Goal: Transaction & Acquisition: Download file/media

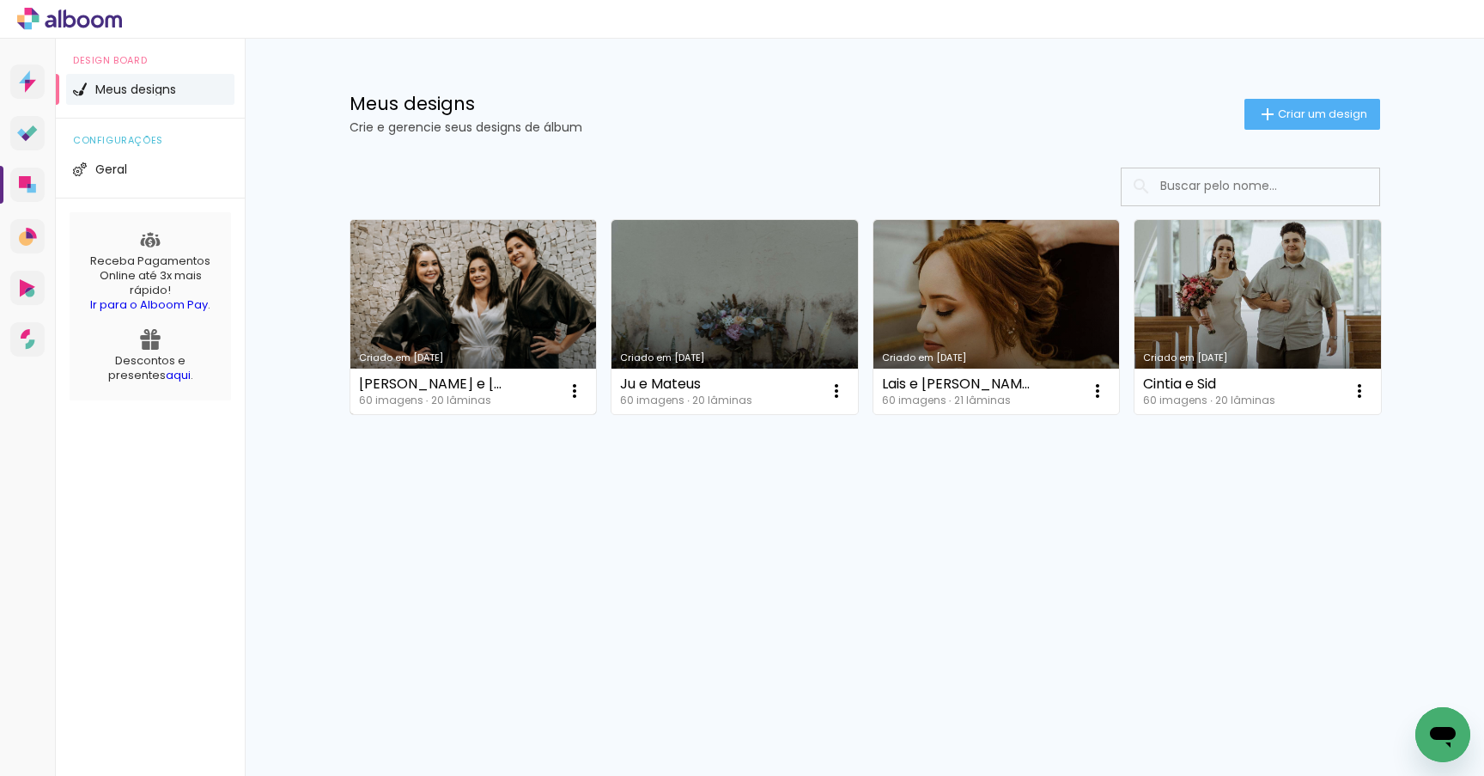
click at [441, 287] on link "Criado em [DATE]" at bounding box center [473, 317] width 246 height 194
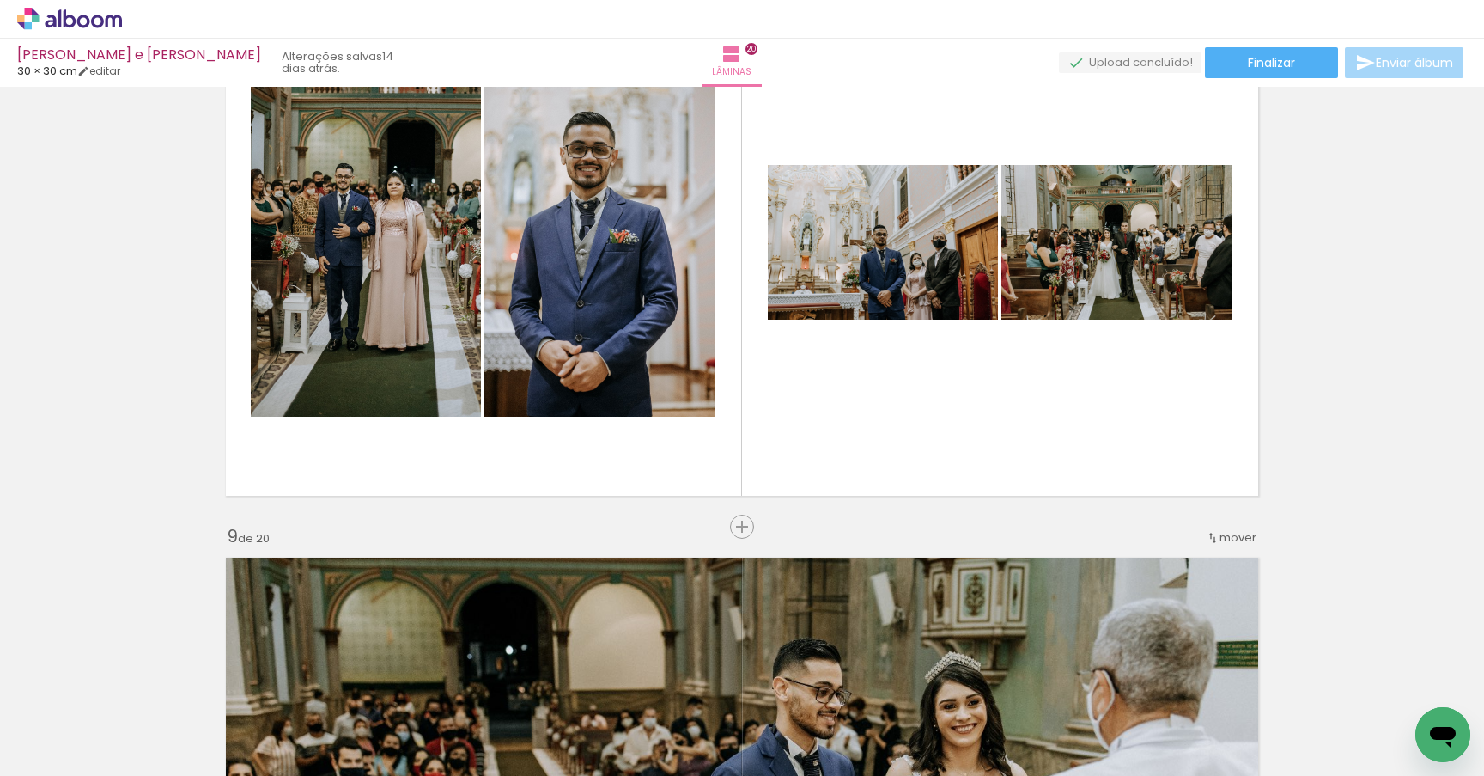
scroll to position [4237, 0]
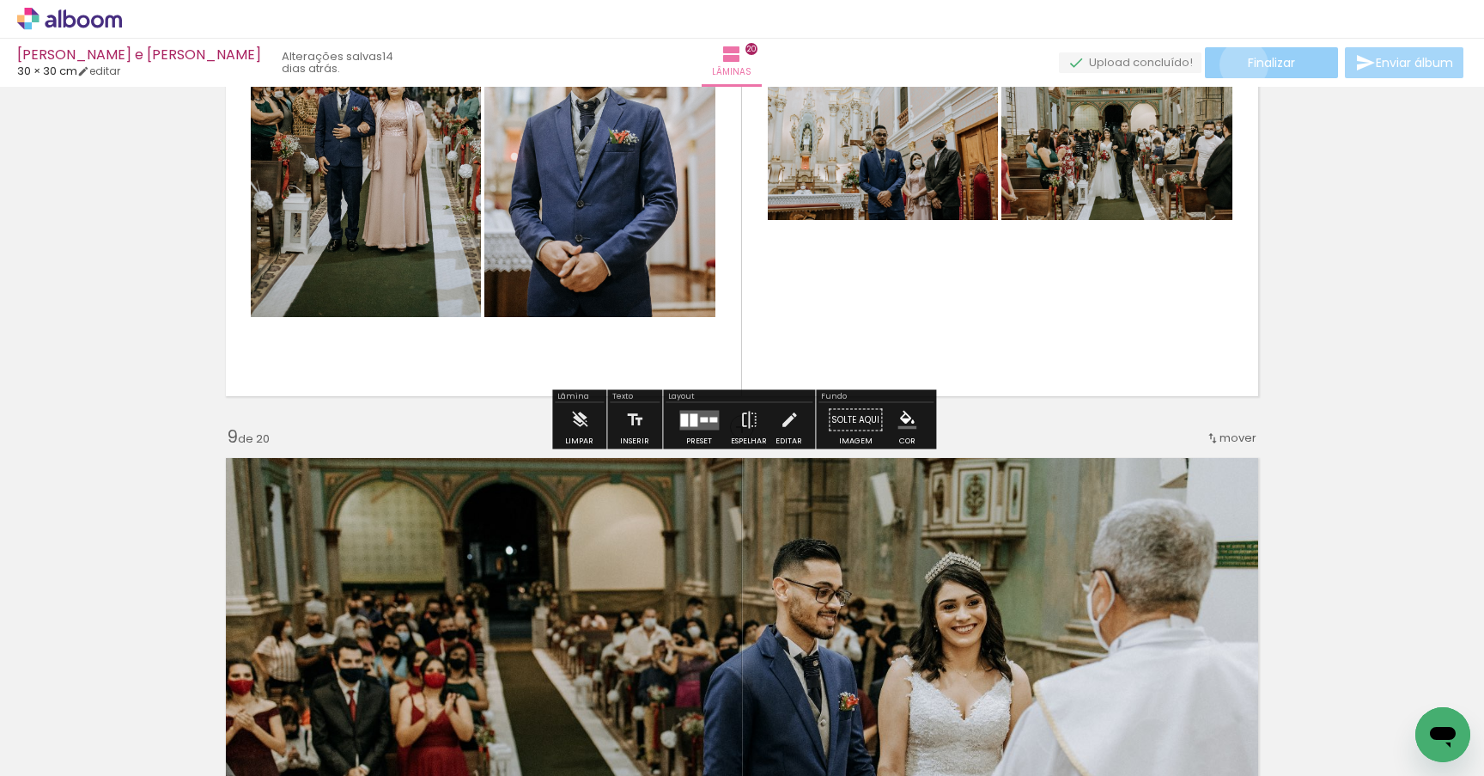
click at [1238, 64] on paper-button "Finalizar" at bounding box center [1271, 62] width 133 height 31
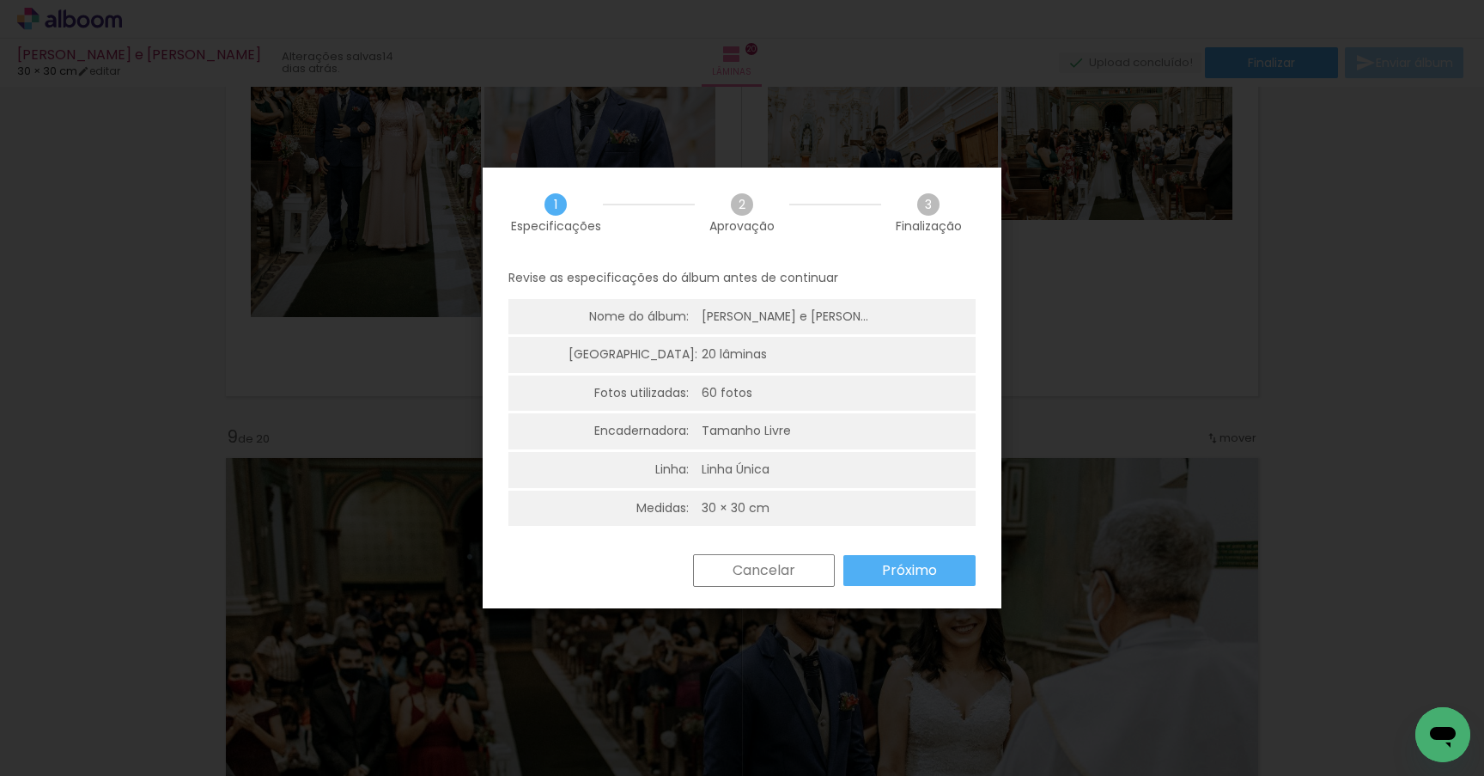
click at [0, 0] on slot "Próximo" at bounding box center [0, 0] width 0 height 0
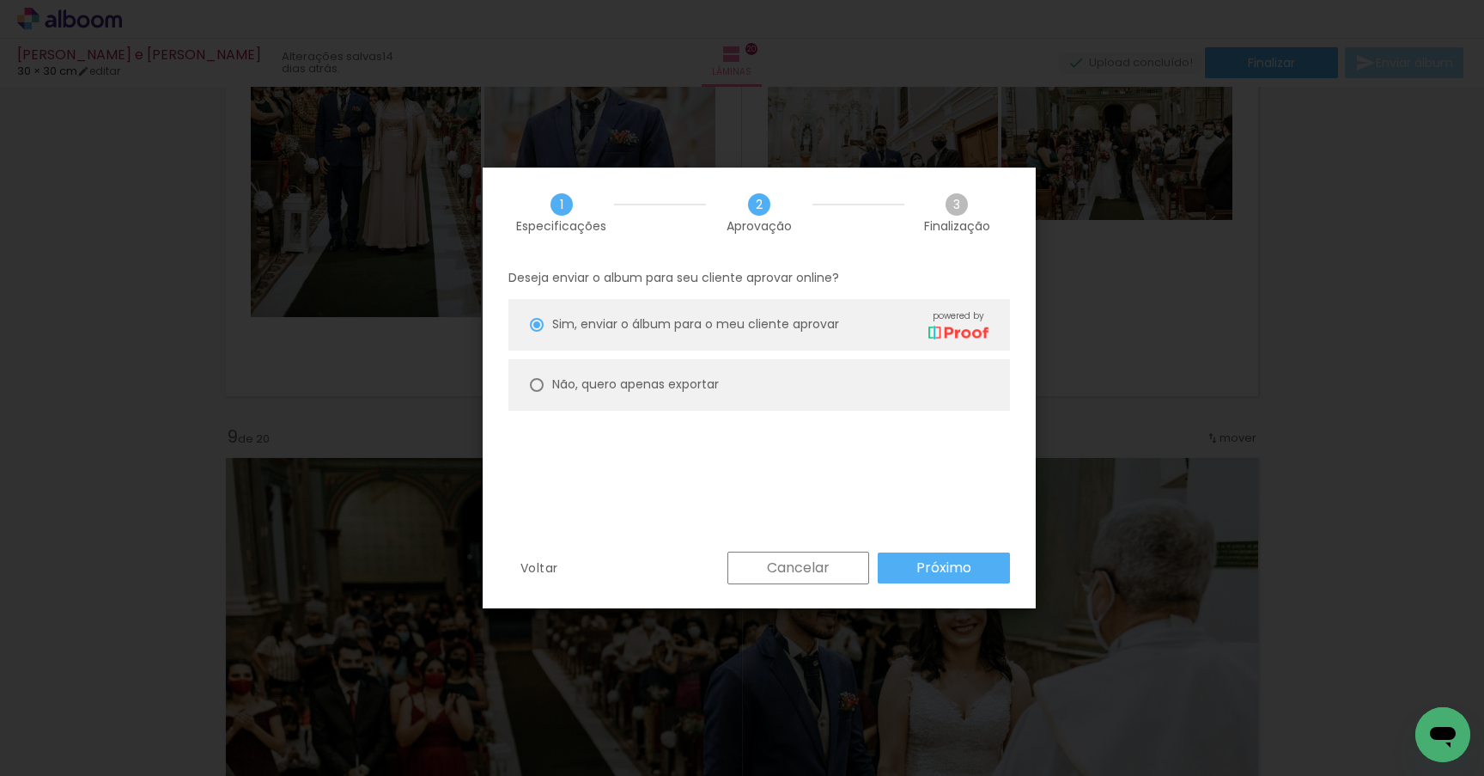
click at [0, 0] on slot "Não, quero apenas exportar" at bounding box center [0, 0] width 0 height 0
type paper-radio-button "on"
click at [0, 0] on slot "Próximo" at bounding box center [0, 0] width 0 height 0
type input "Alta, 300 DPI"
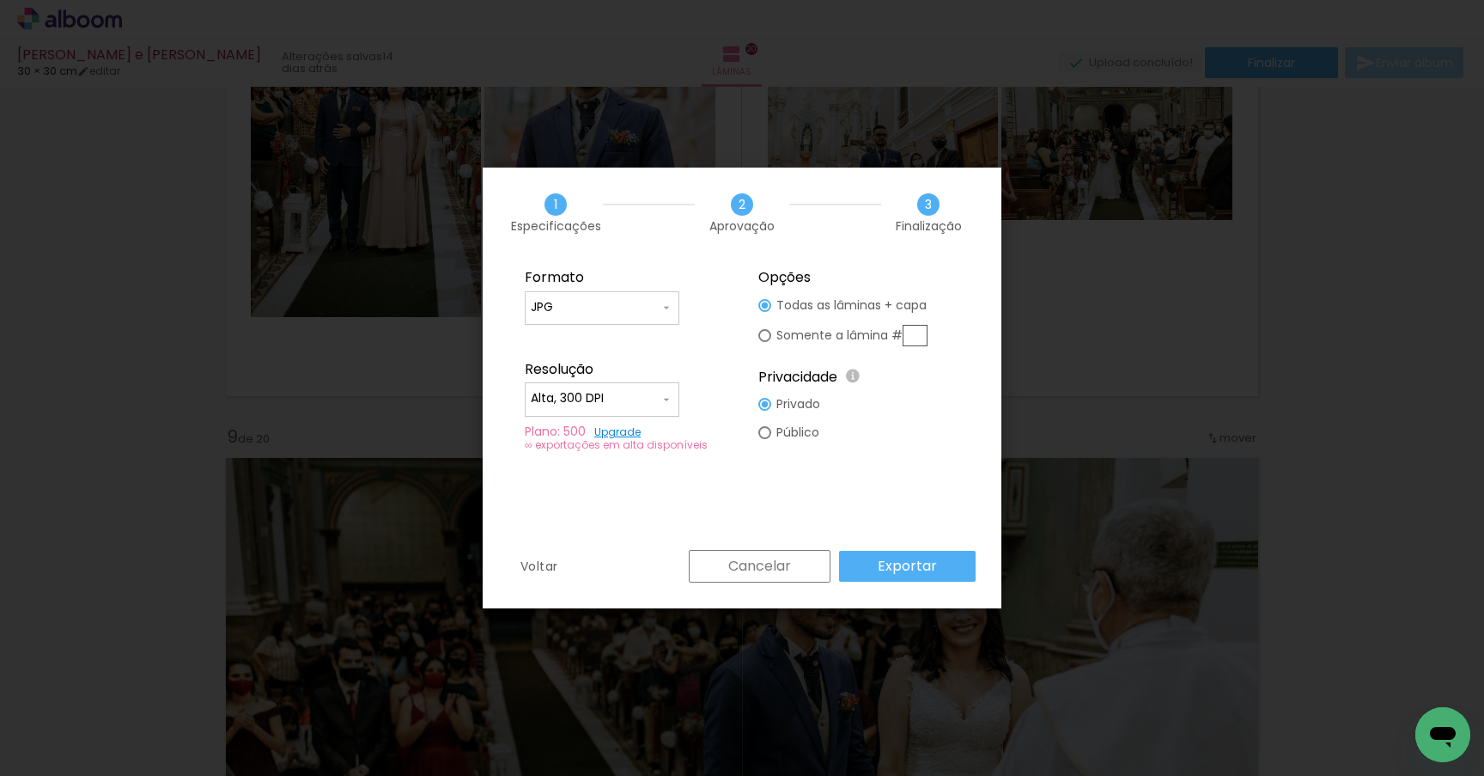
click at [765, 312] on div at bounding box center [764, 305] width 13 height 13
type paper-radio-button "on"
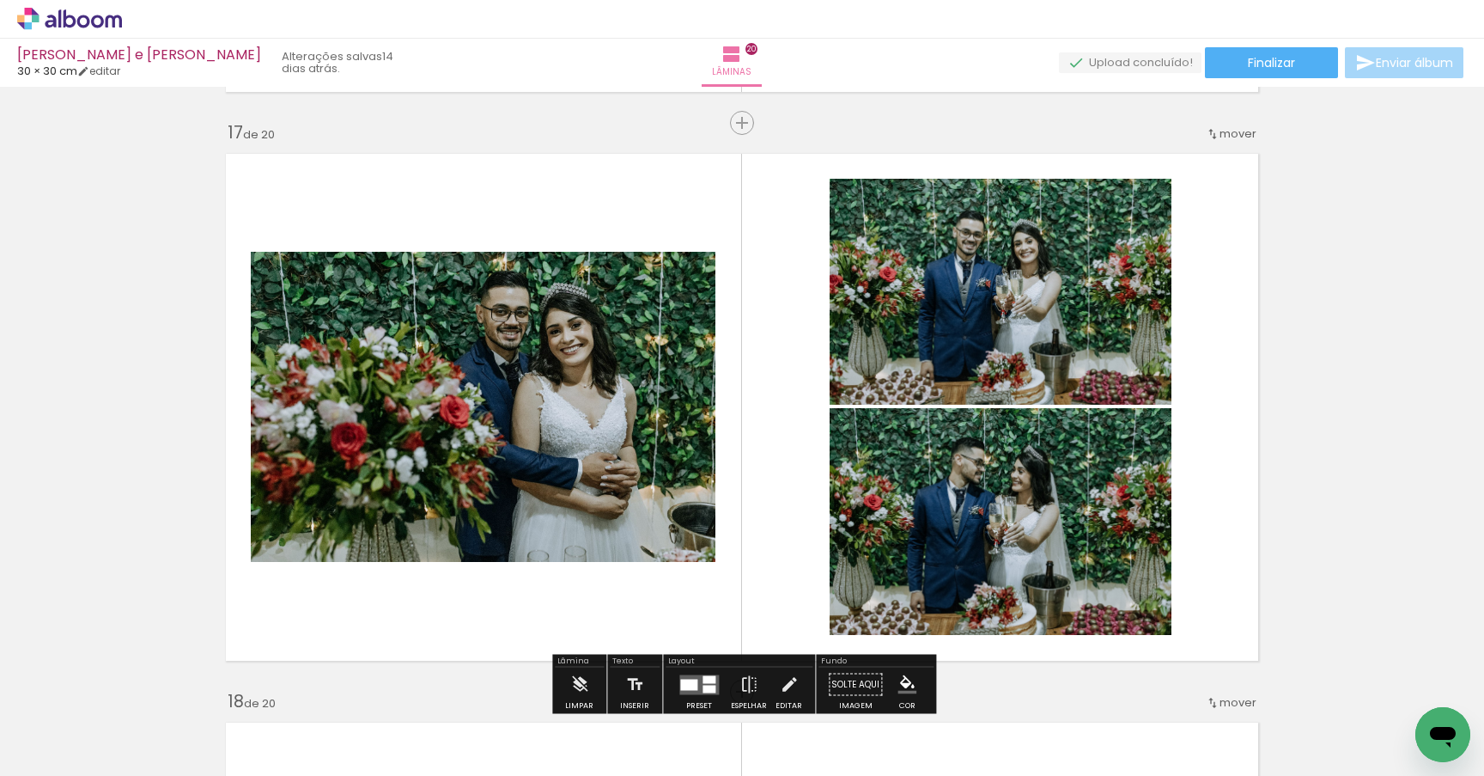
scroll to position [9118, 0]
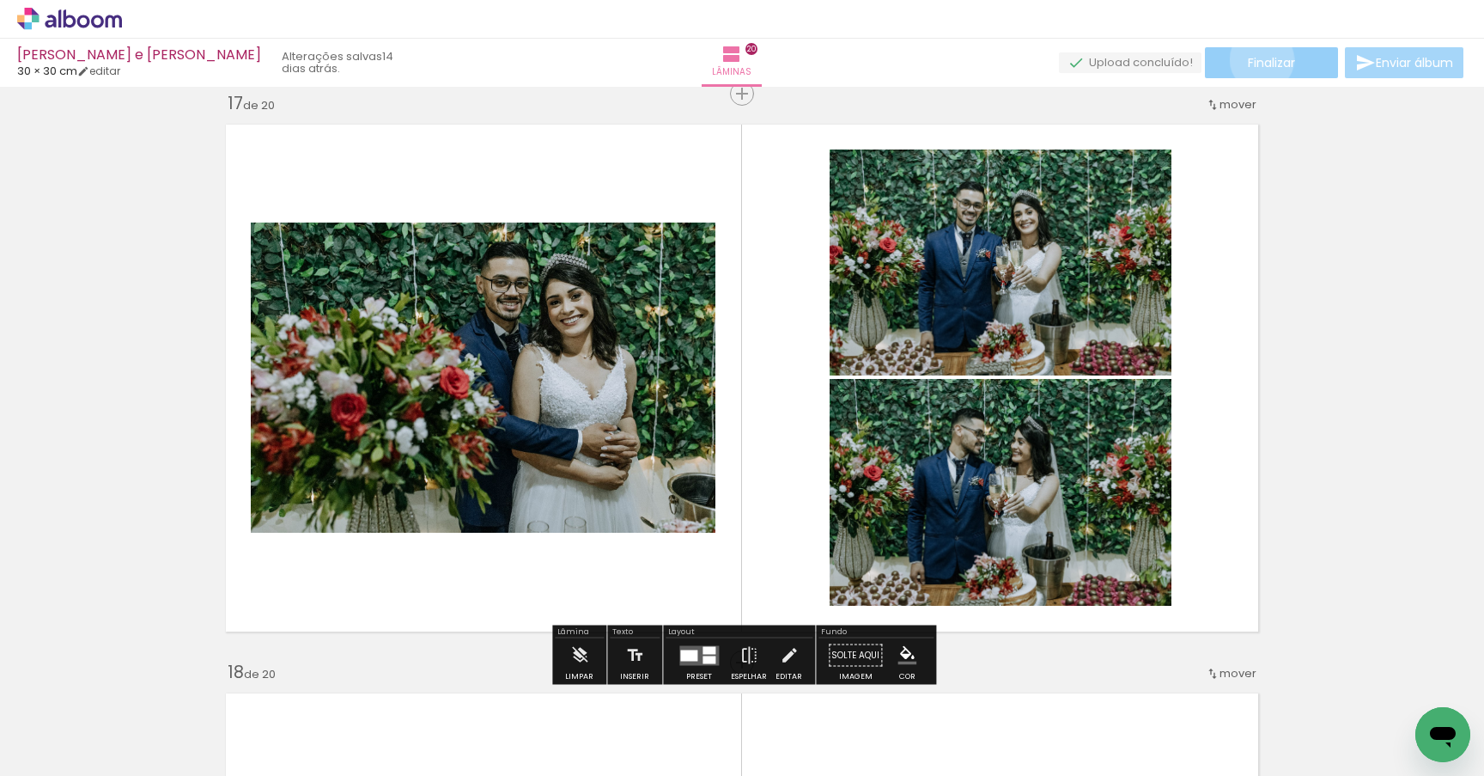
click at [1256, 59] on span "Finalizar" at bounding box center [1271, 63] width 47 height 12
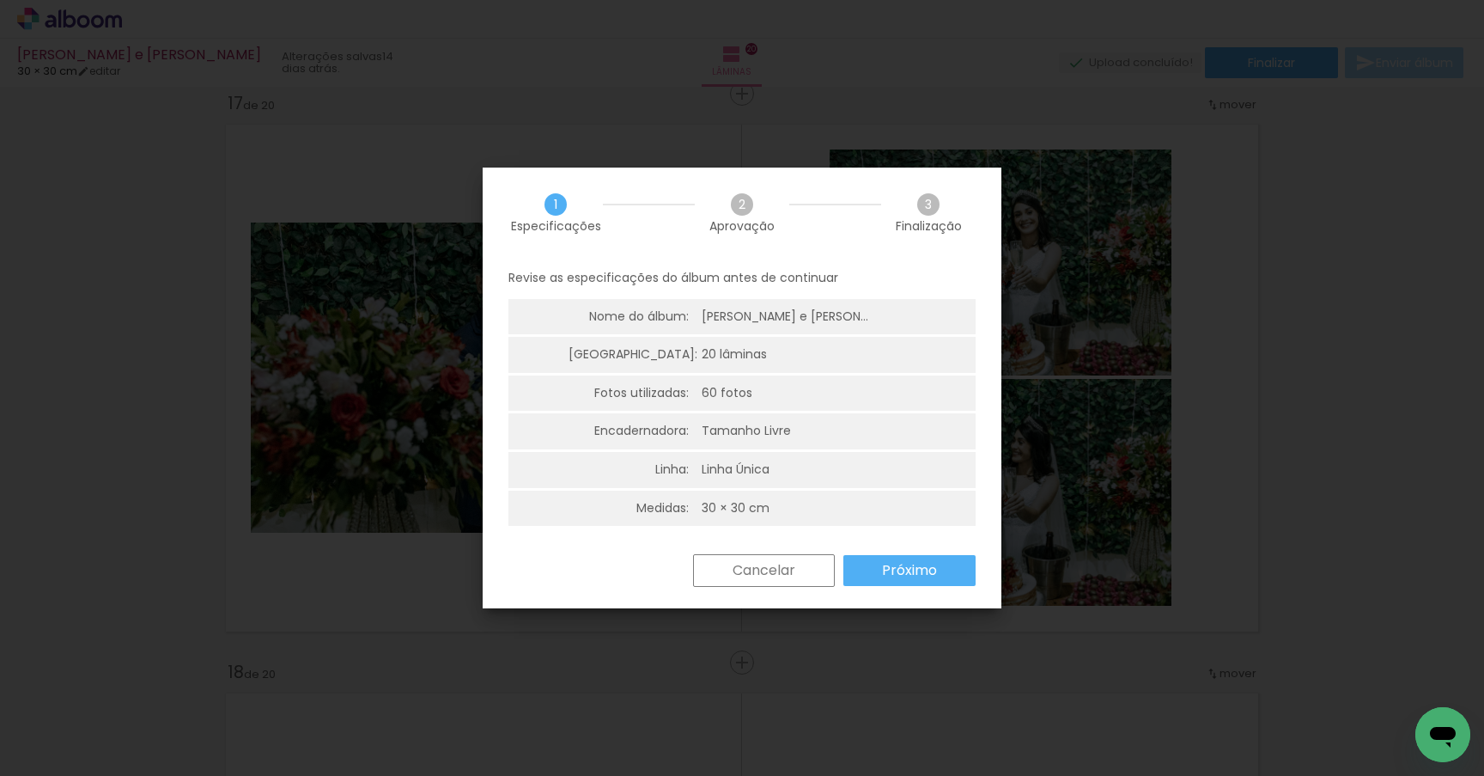
click at [876, 570] on paper-button "Próximo" at bounding box center [909, 570] width 132 height 31
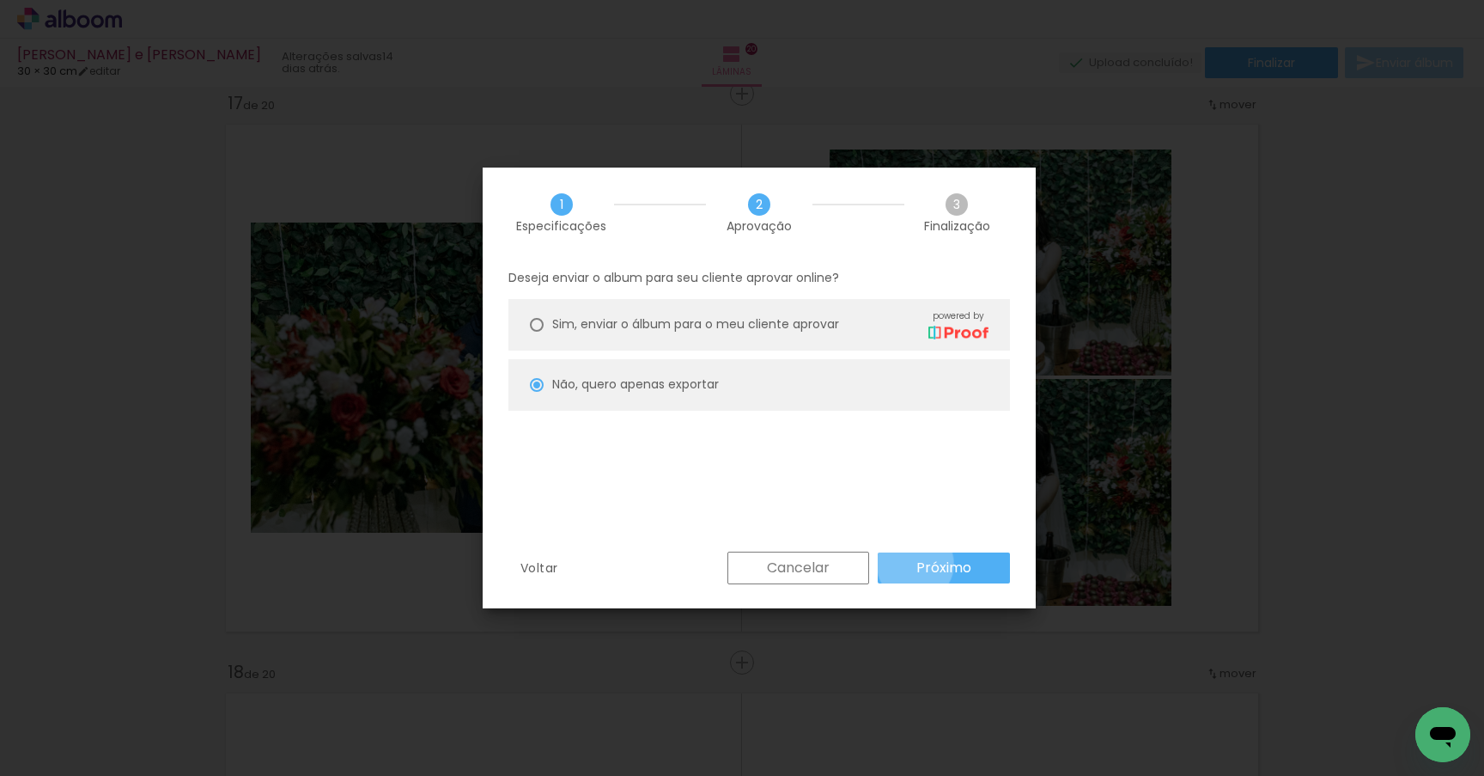
click at [916, 563] on paper-button "Próximo" at bounding box center [944, 567] width 132 height 31
type input "Alta, 300 DPI"
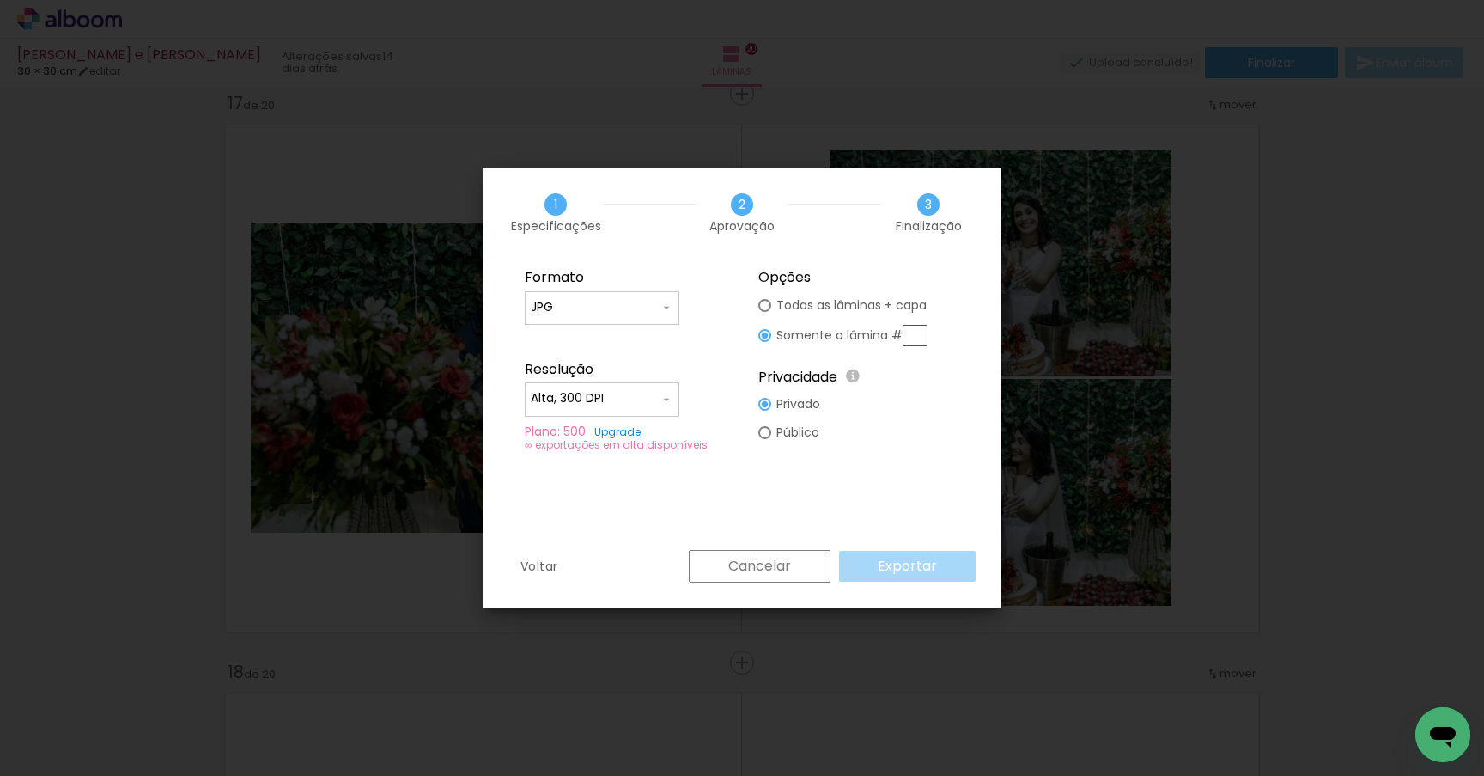
click at [917, 337] on input "text" at bounding box center [915, 335] width 25 height 21
type input "17"
click at [912, 332] on input "17" at bounding box center [915, 335] width 25 height 21
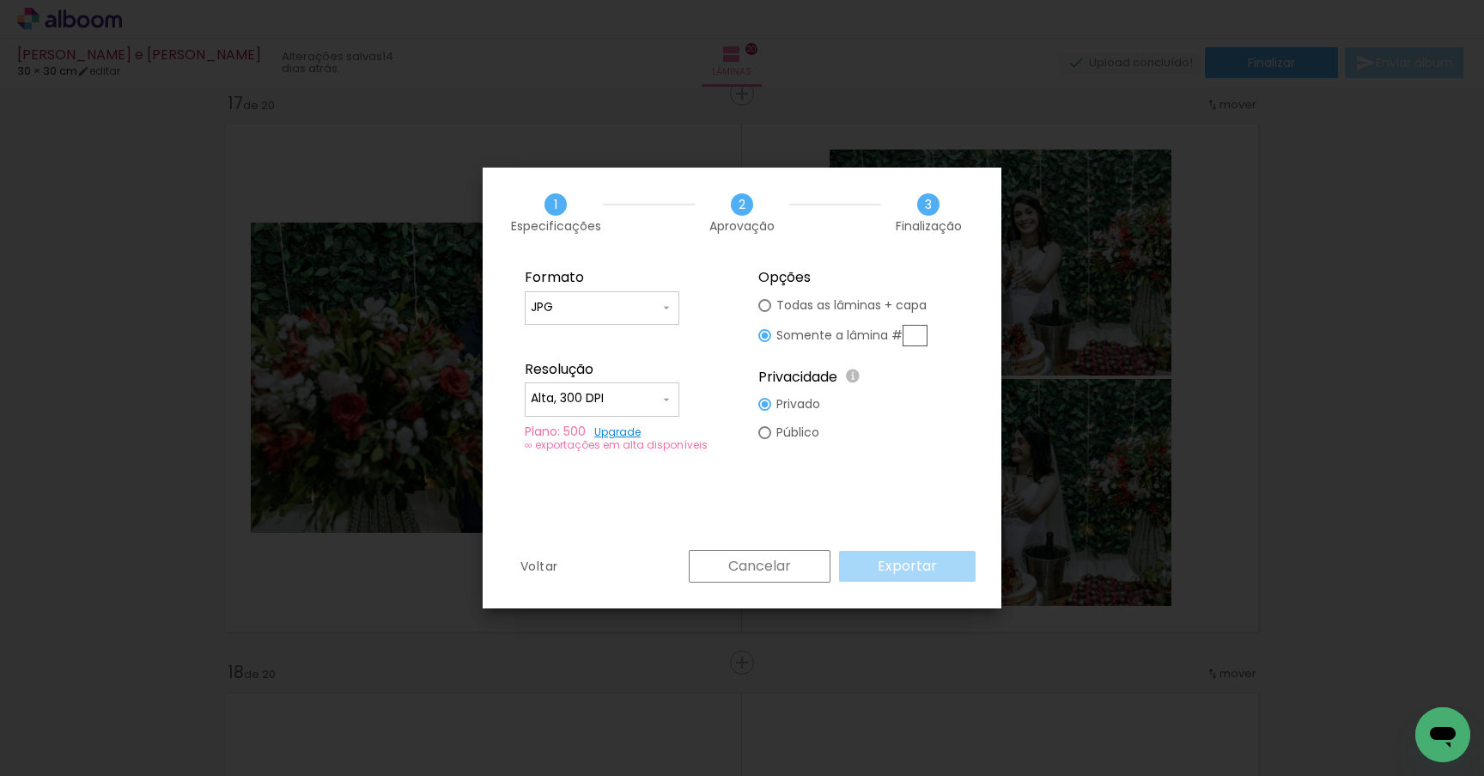
click at [760, 309] on div at bounding box center [764, 305] width 13 height 13
type paper-radio-button "on"
click at [932, 578] on paper-button "Exportar" at bounding box center [907, 566] width 137 height 31
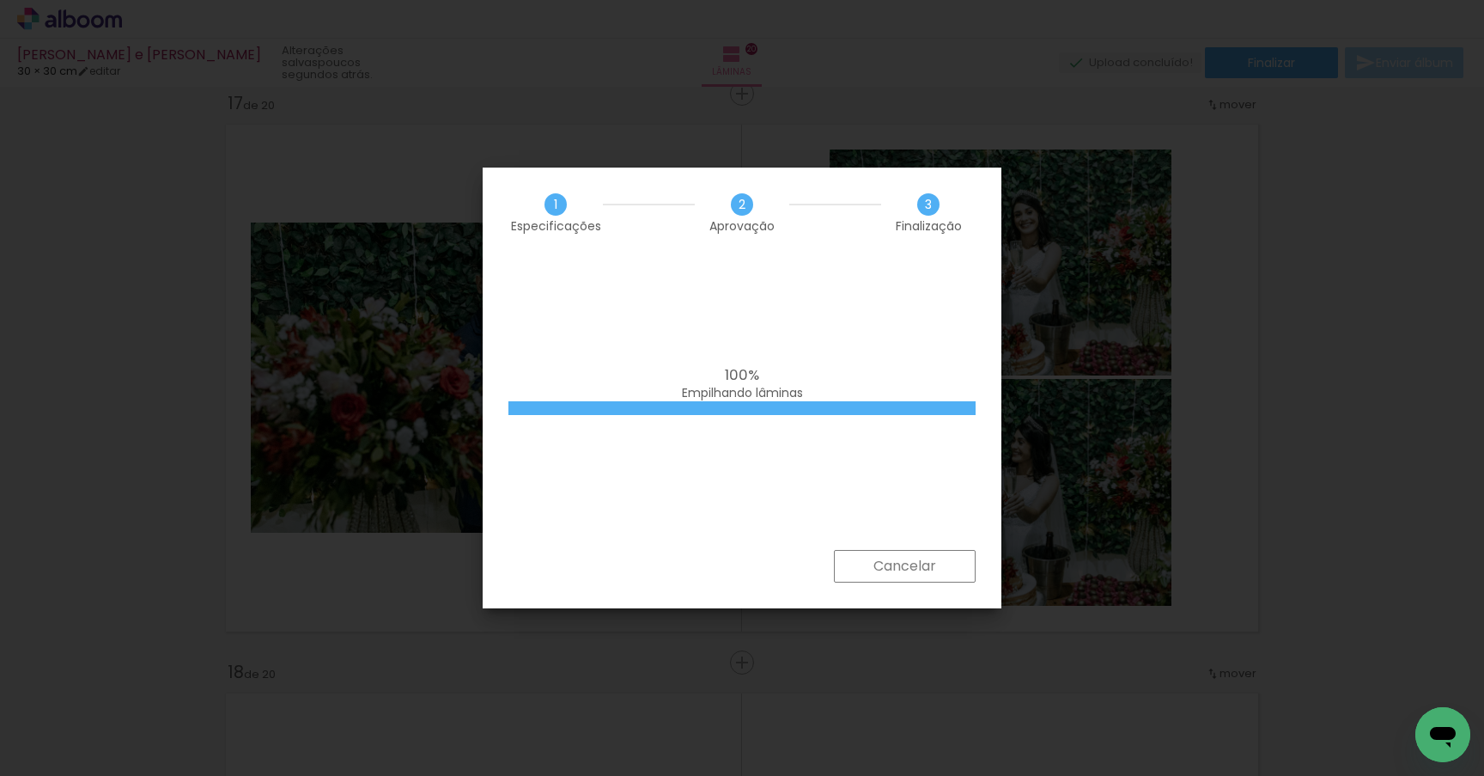
scroll to position [0, 3202]
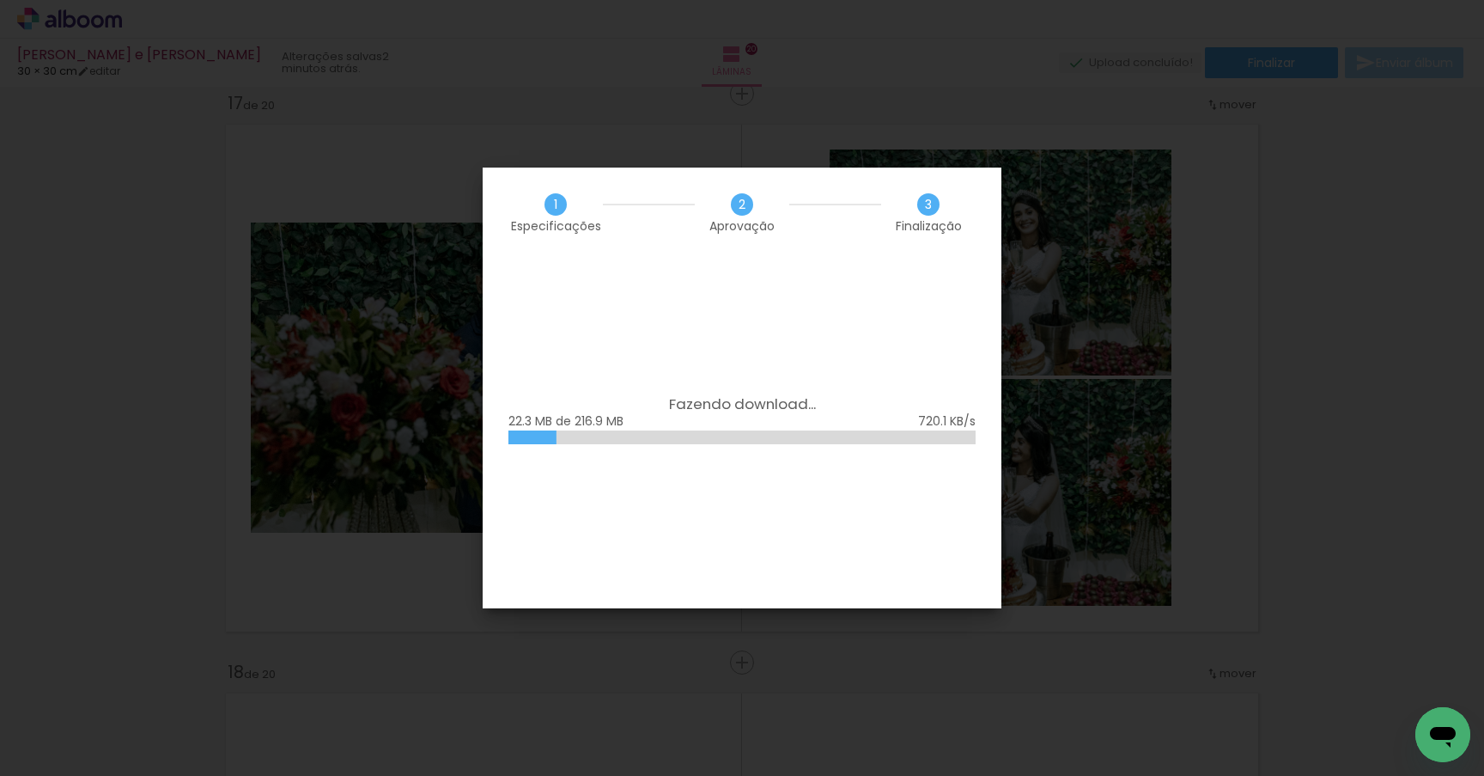
scroll to position [0, 3202]
